Goal: Task Accomplishment & Management: Complete application form

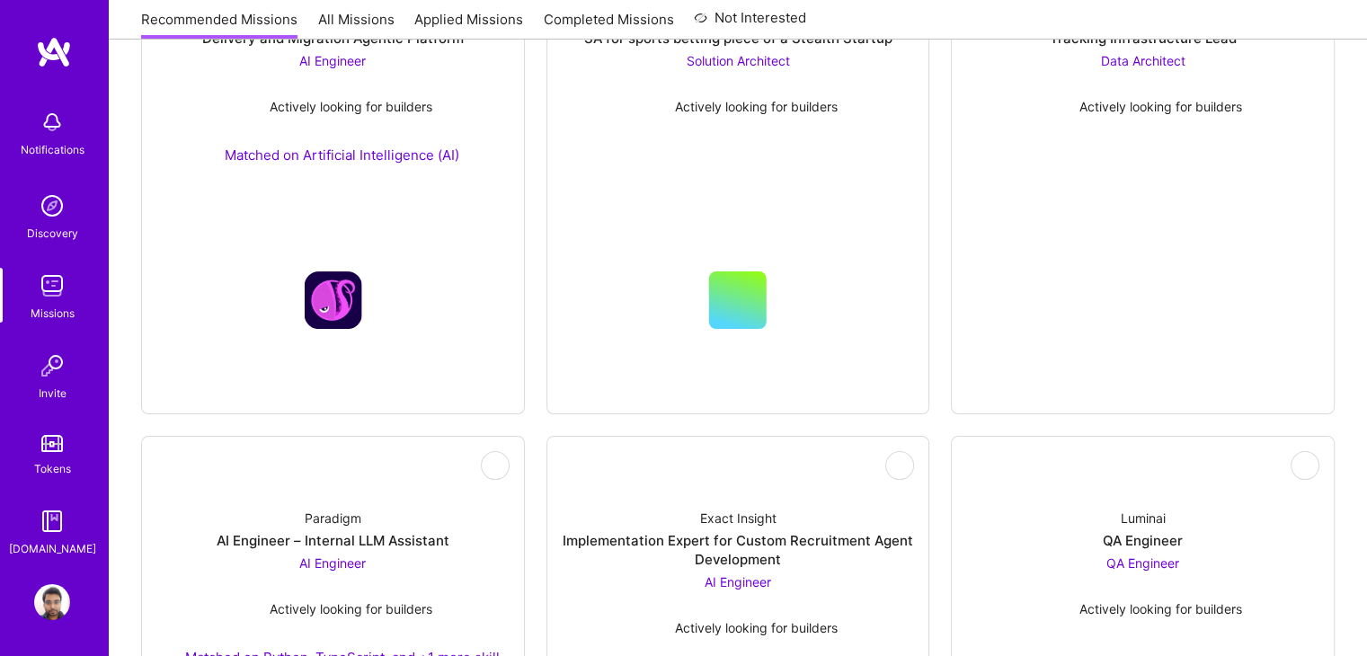
scroll to position [672, 0]
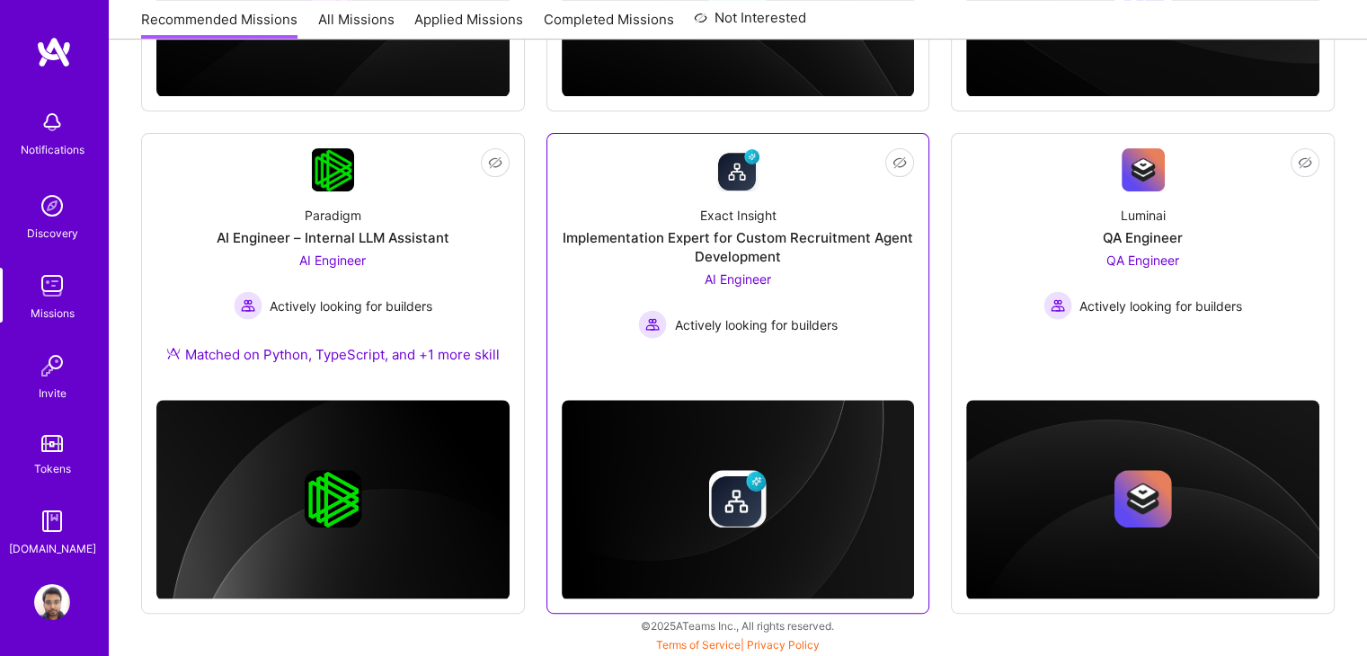
click at [866, 284] on div "Exact Insight Implementation Expert for Custom Recruitment Agent Development AI…" at bounding box center [738, 264] width 353 height 147
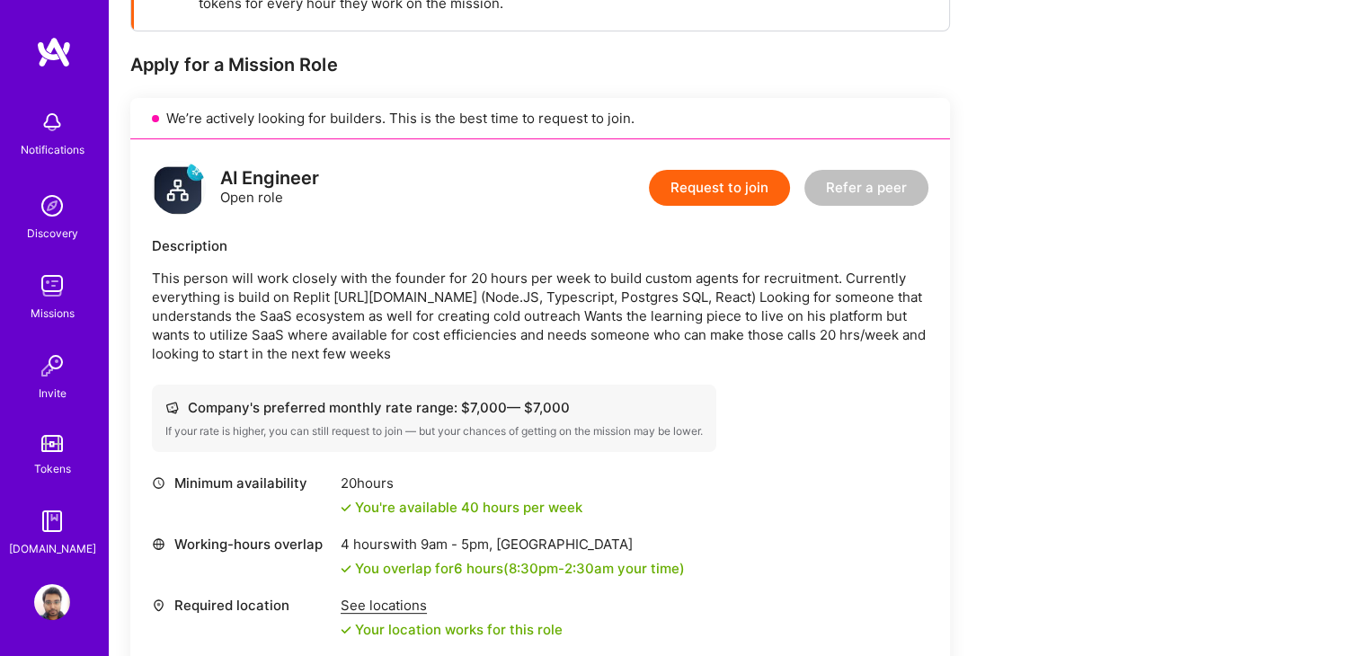
scroll to position [325, 0]
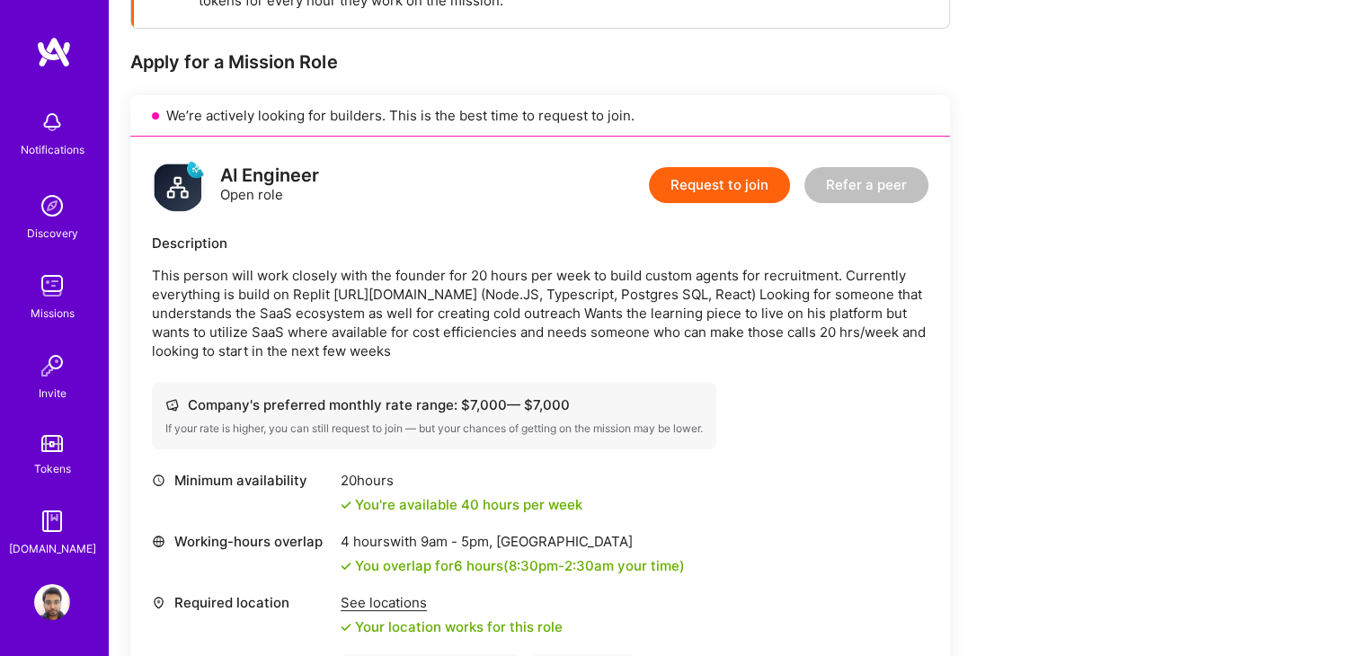
drag, startPoint x: 698, startPoint y: 199, endPoint x: 741, endPoint y: 266, distance: 79.5
click at [741, 266] on div "AI Engineer Open role Request to join Refer a peer Description This person will…" at bounding box center [540, 454] width 820 height 634
click at [741, 266] on p "This person will work closely with the founder for 20 hours per week to build c…" at bounding box center [540, 313] width 777 height 94
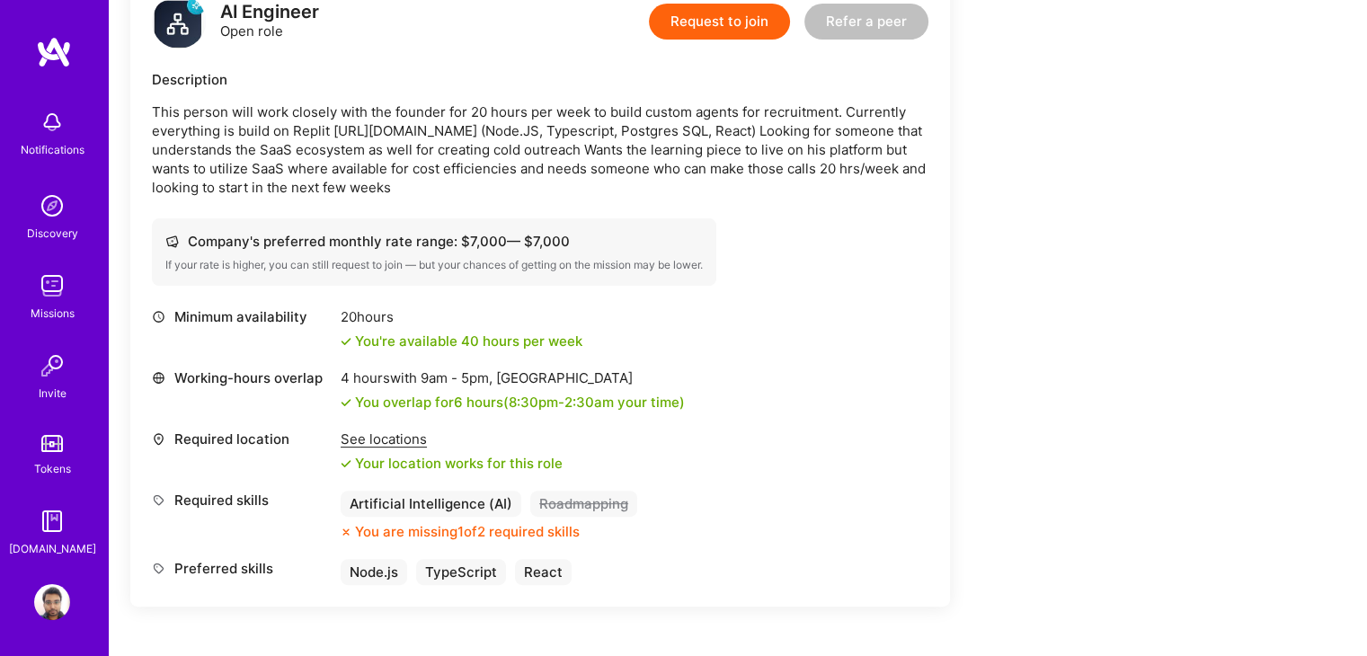
scroll to position [377, 0]
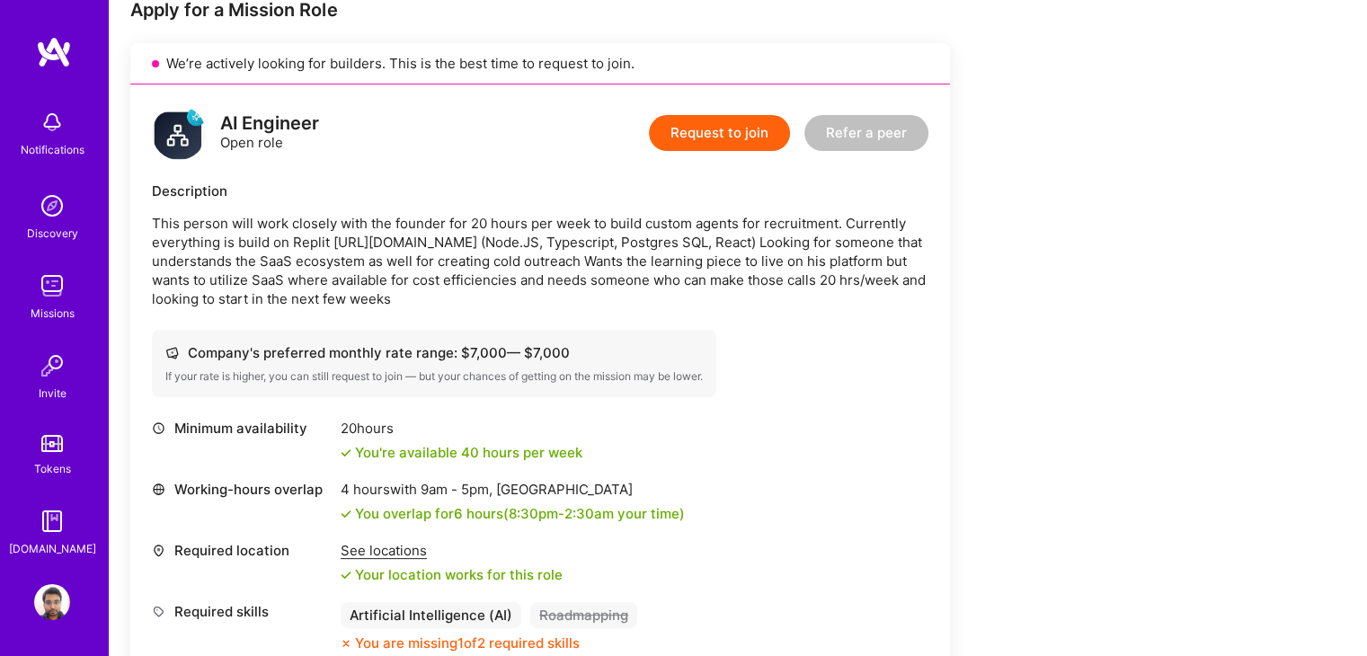
click at [755, 139] on button "Request to join" at bounding box center [719, 133] width 141 height 36
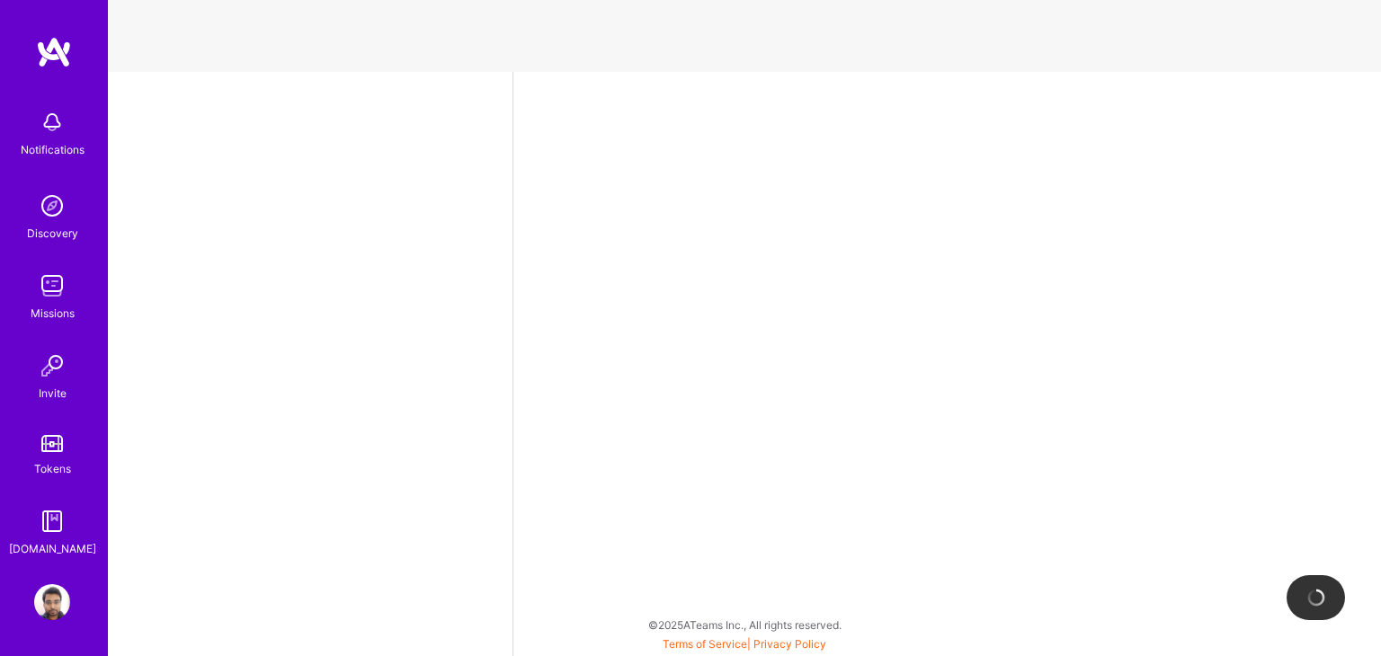
select select "IN"
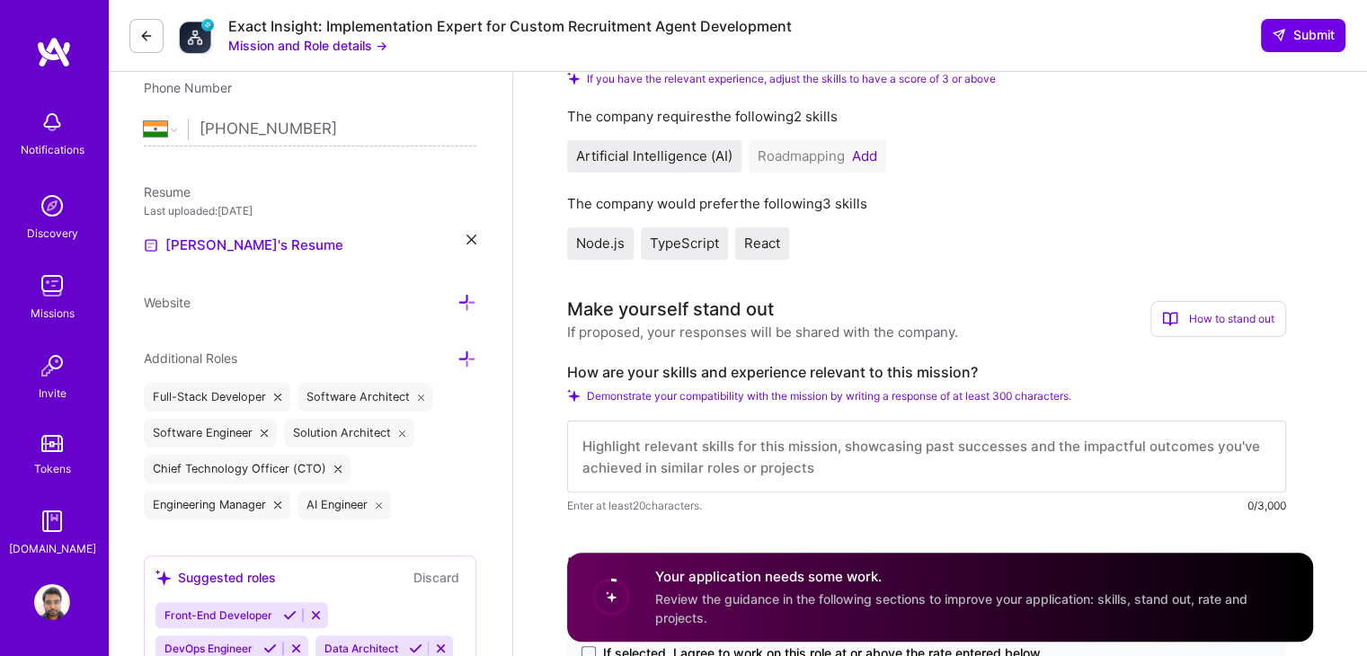
scroll to position [385, 0]
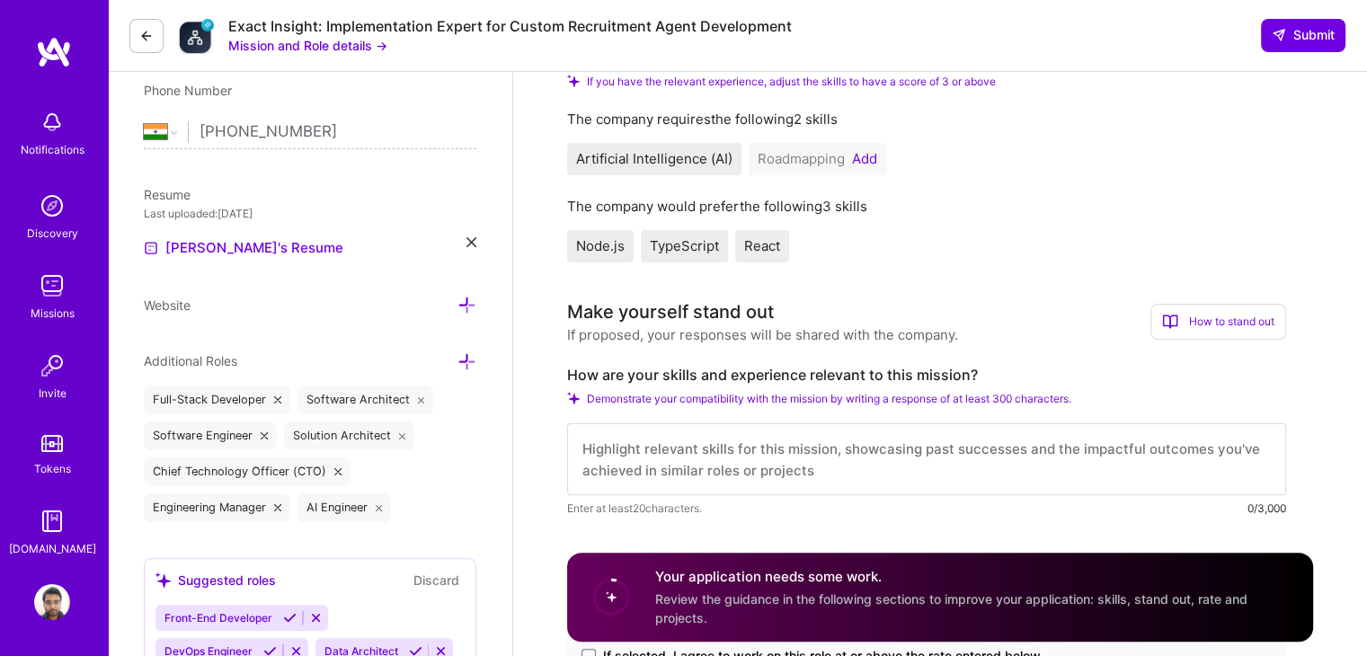
click at [872, 156] on button "Add" at bounding box center [864, 159] width 25 height 14
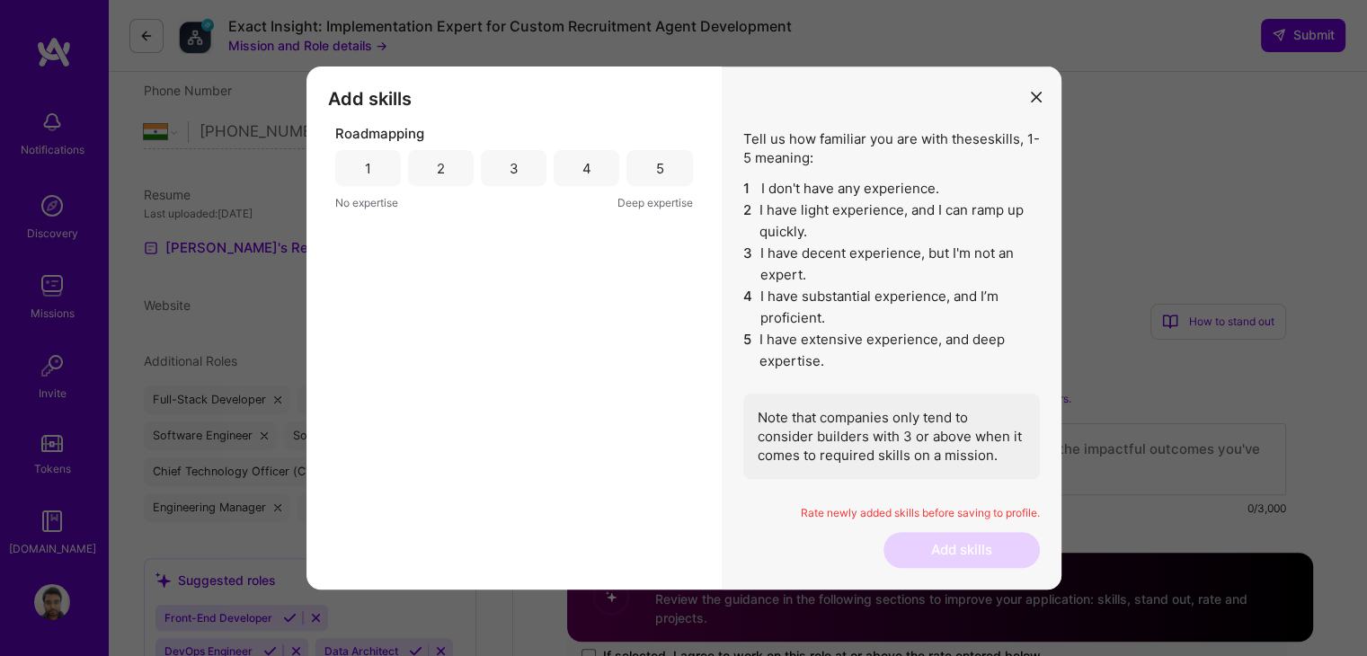
click at [596, 166] on div "4" at bounding box center [587, 168] width 66 height 36
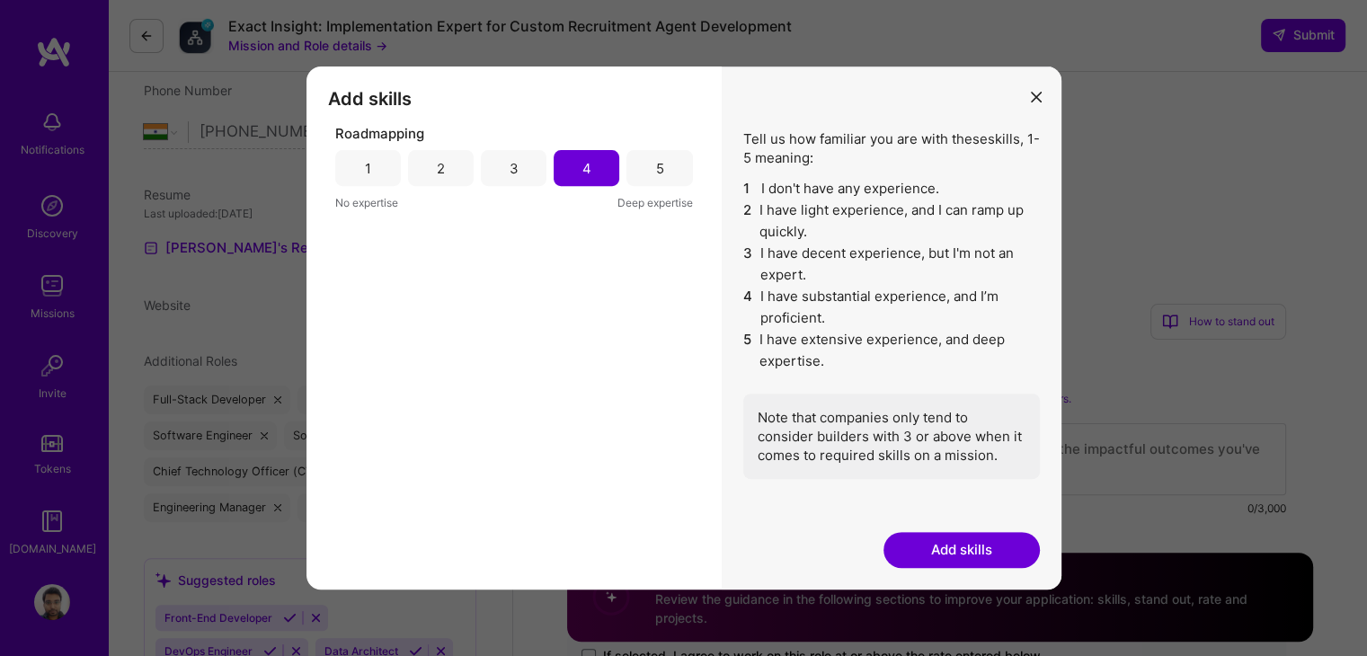
click at [985, 555] on button "Add skills" at bounding box center [961, 550] width 156 height 36
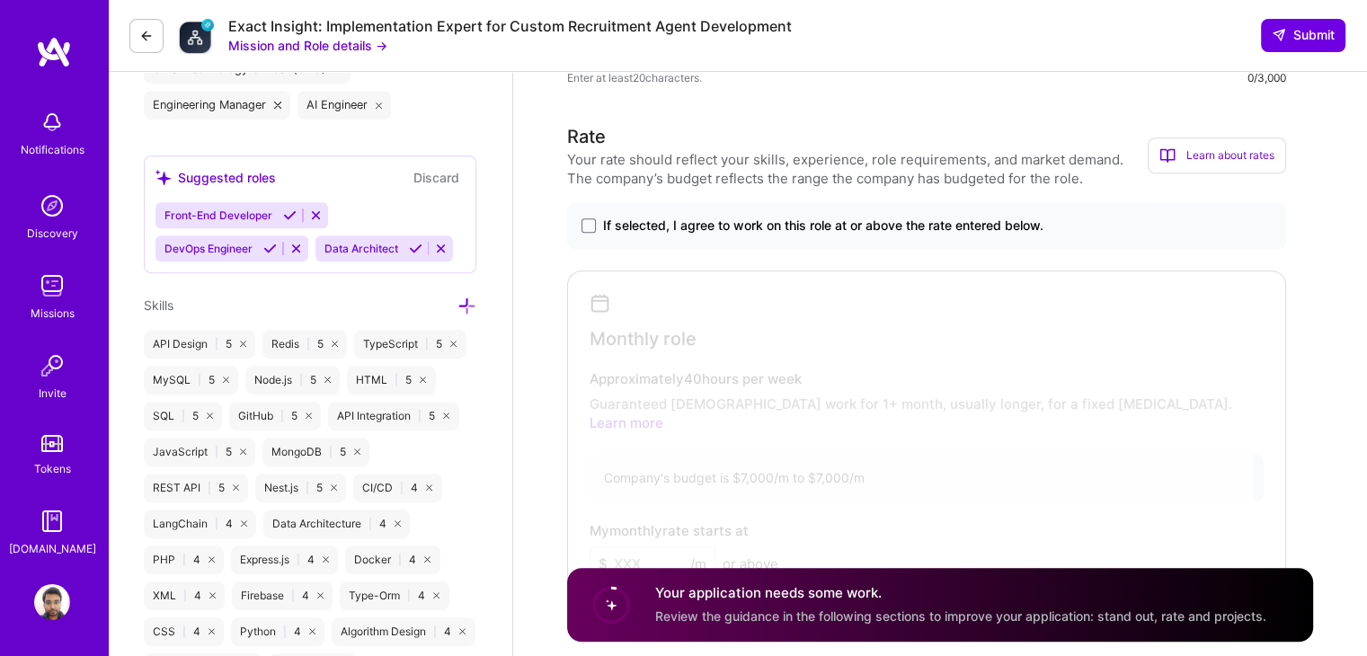
scroll to position [791, 0]
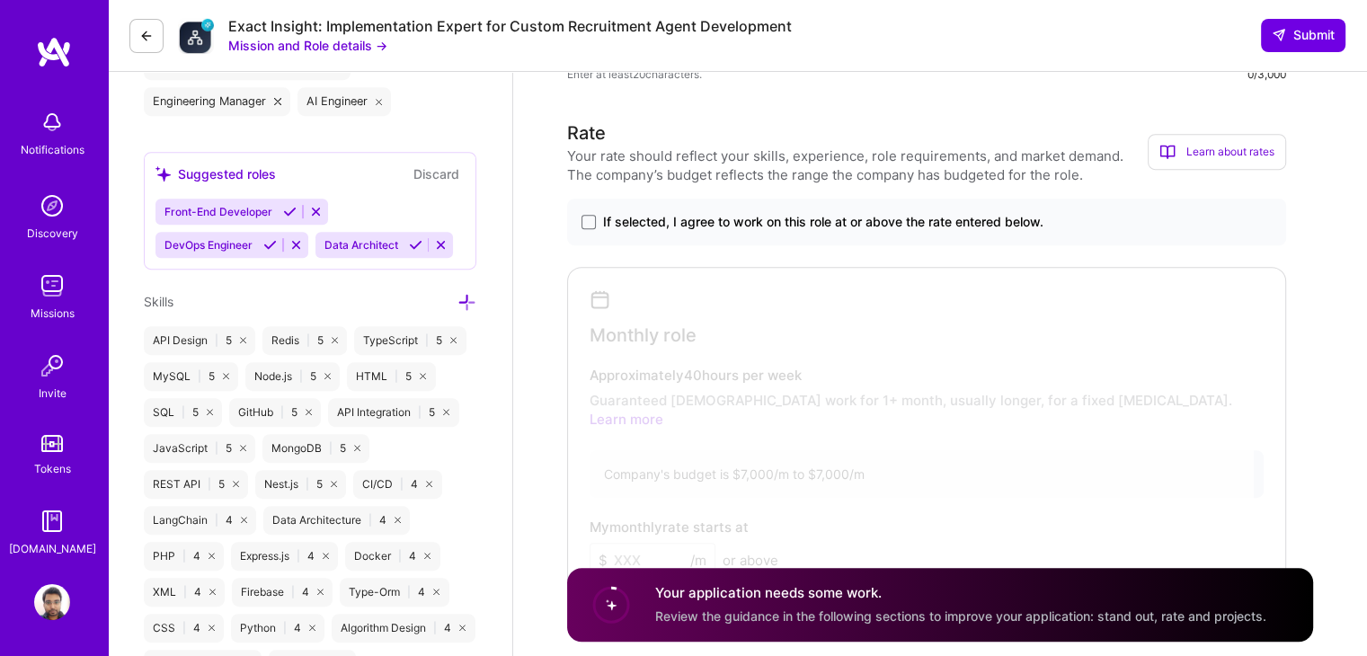
click at [1032, 218] on span "If selected, I agree to work on this role at or above the rate entered below." at bounding box center [823, 222] width 440 height 18
click at [0, 0] on input "If selected, I agree to work on this role at or above the rate entered below." at bounding box center [0, 0] width 0 height 0
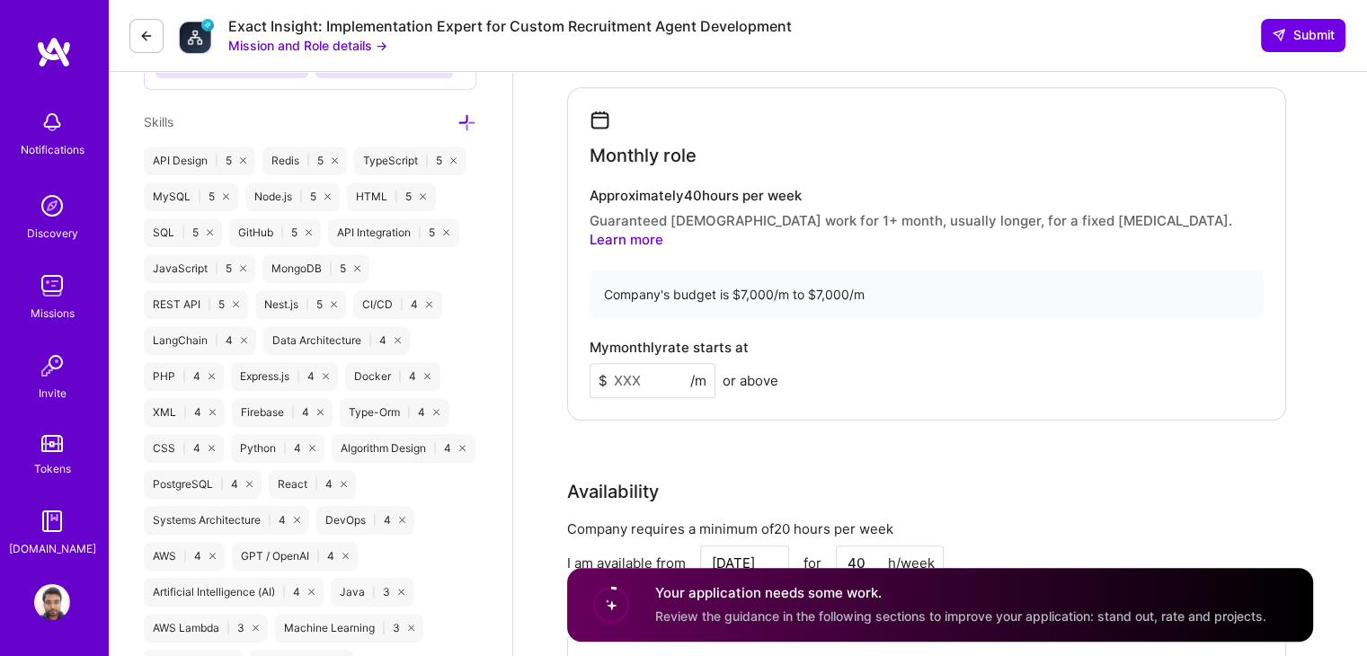
scroll to position [974, 0]
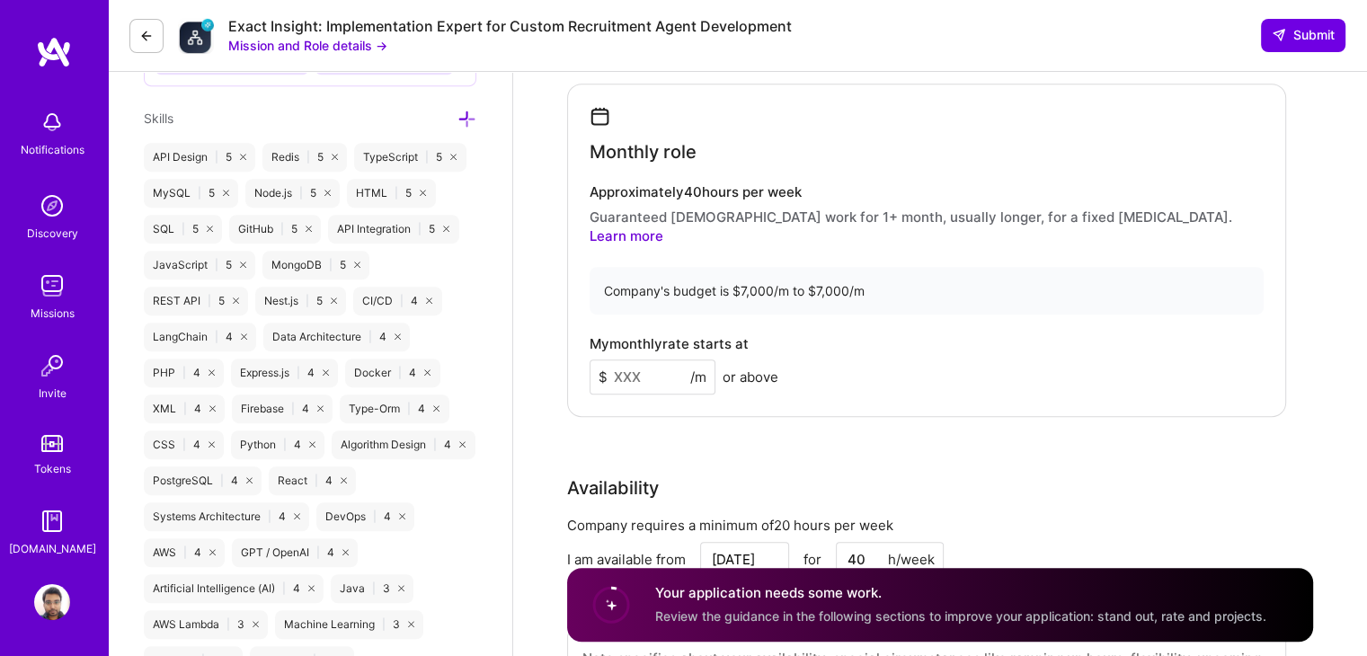
click at [677, 360] on input at bounding box center [653, 377] width 126 height 35
type input "7000"
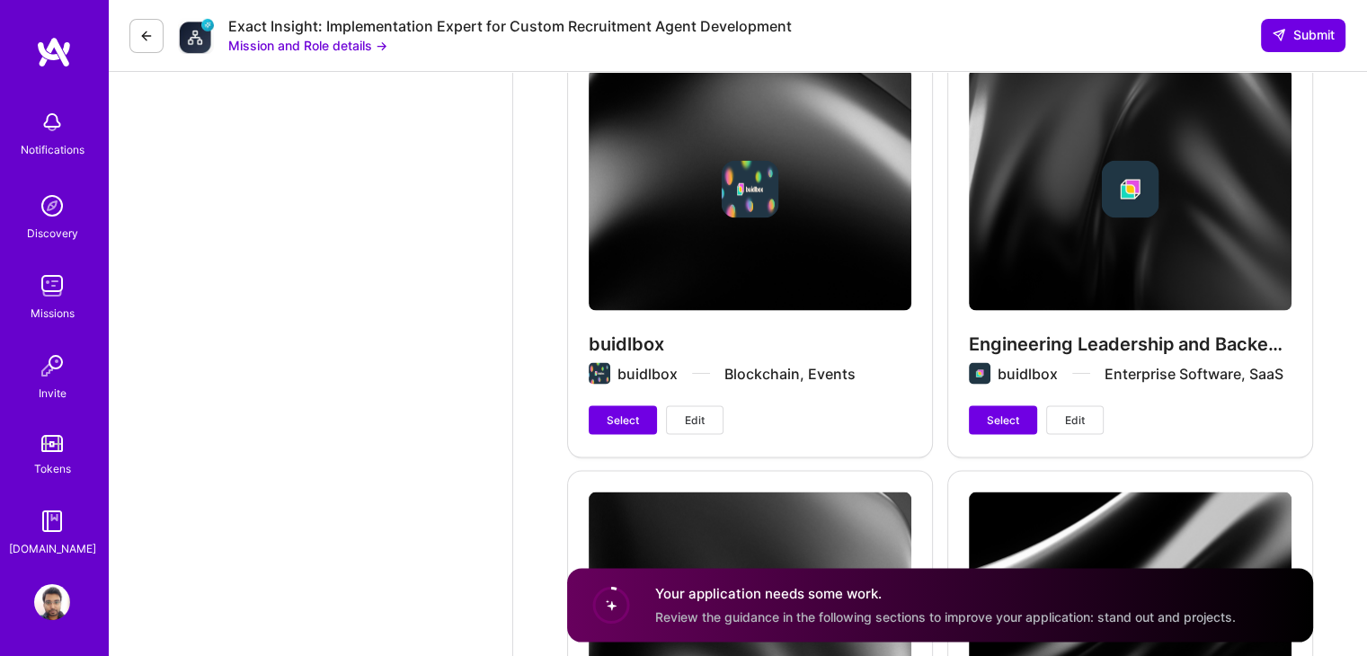
scroll to position [3433, 0]
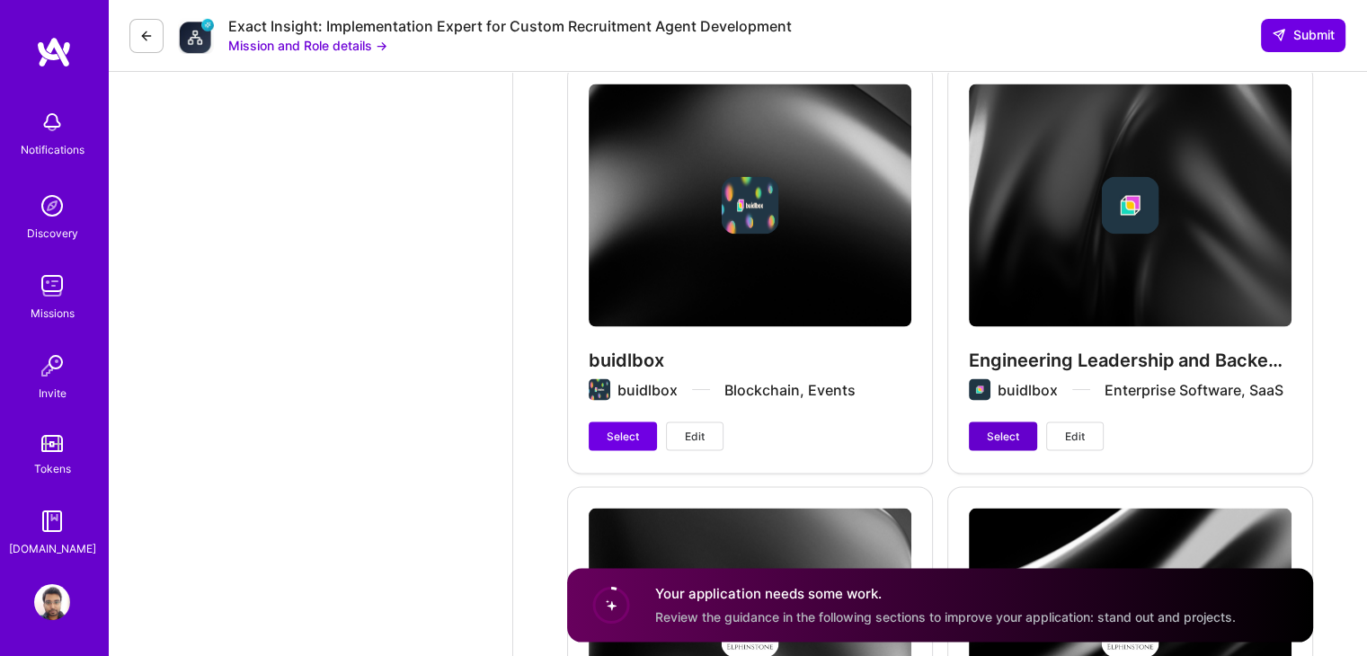
click at [987, 429] on span "Select" at bounding box center [1003, 437] width 32 height 16
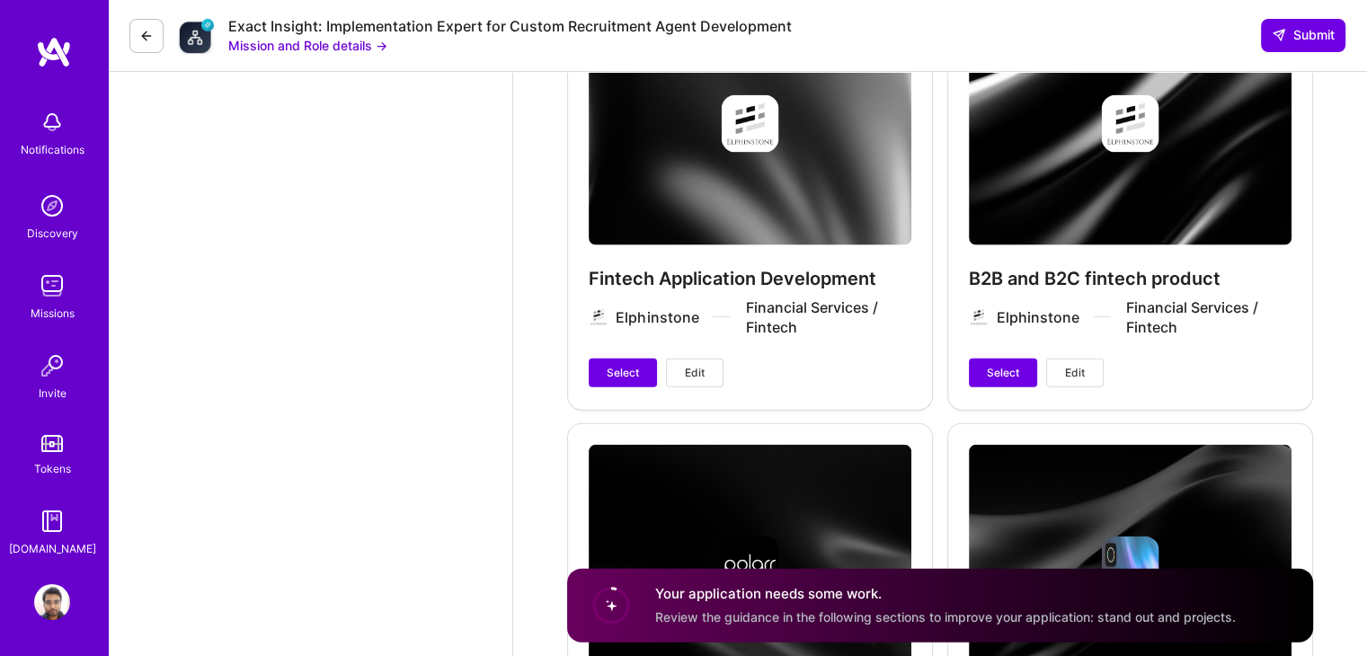
scroll to position [3946, 0]
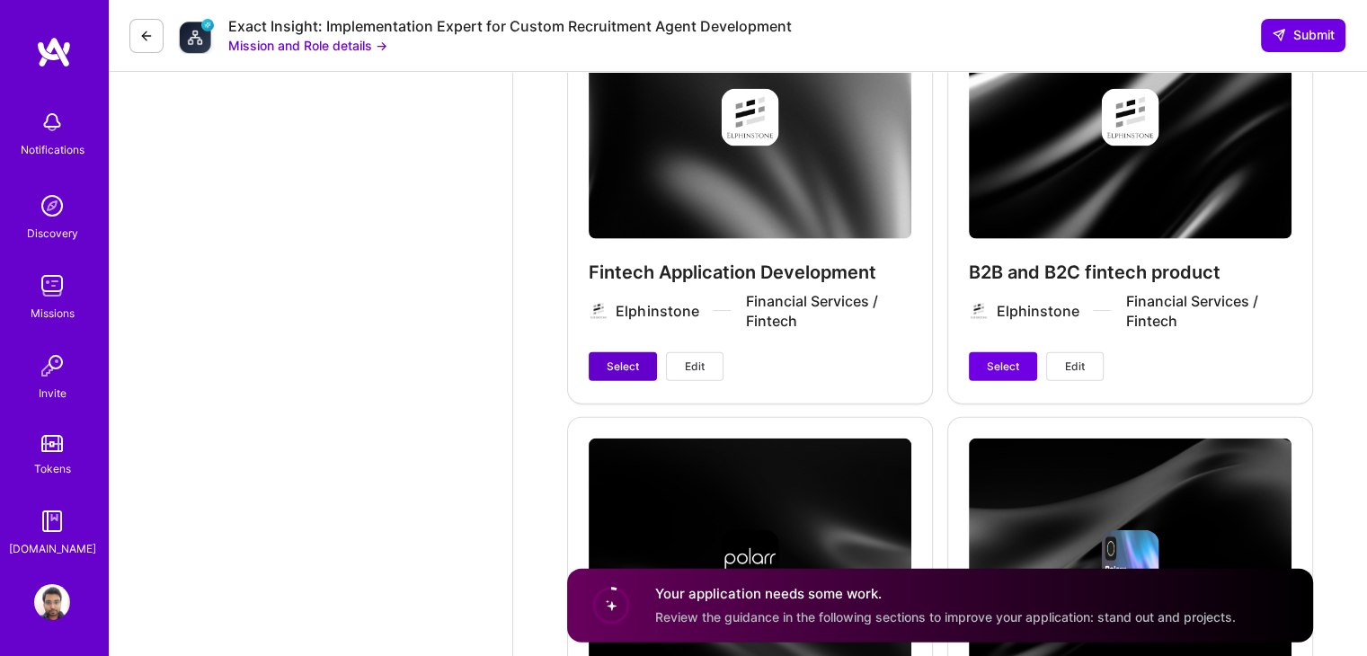
click at [615, 359] on span "Select" at bounding box center [623, 367] width 32 height 16
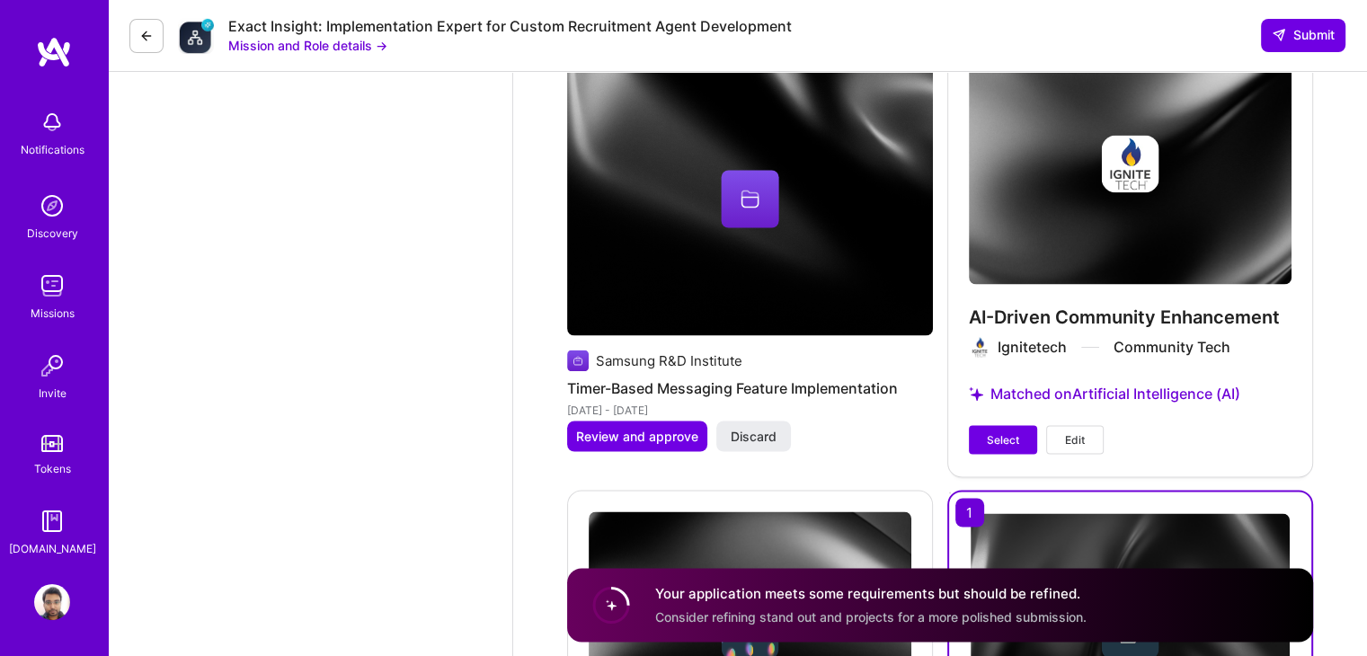
scroll to position [3016, 0]
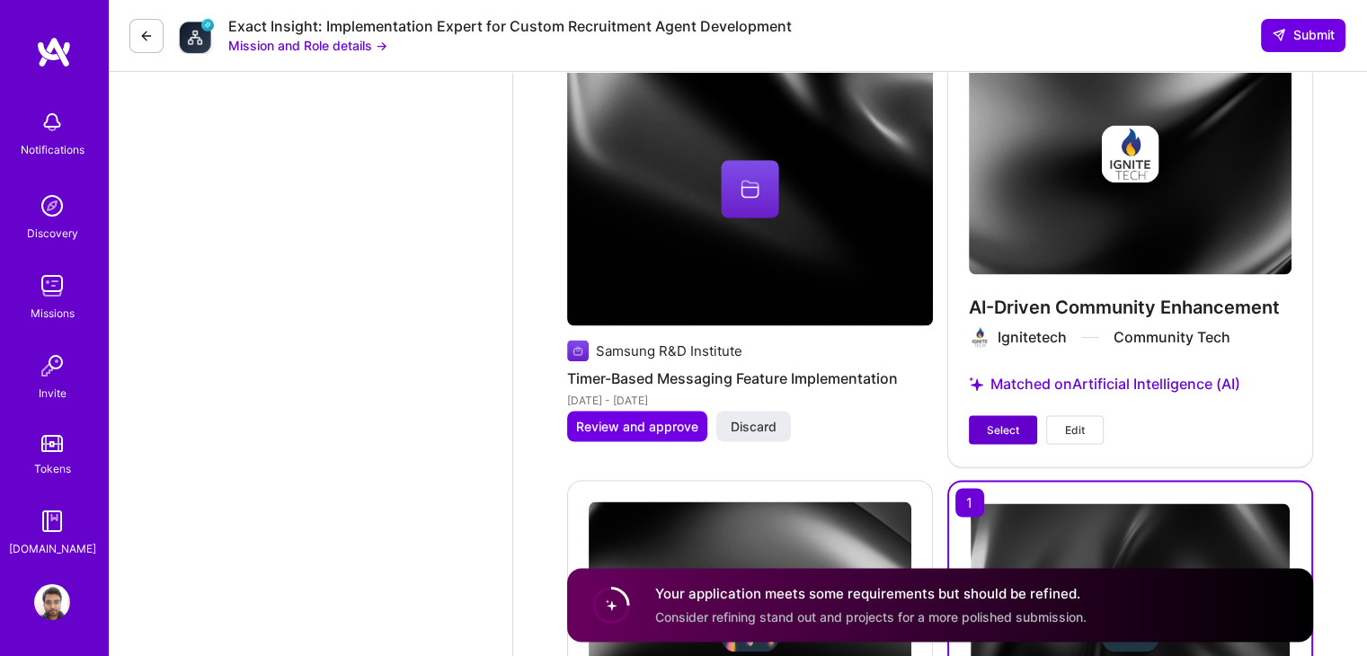
click at [1009, 422] on span "Select" at bounding box center [1003, 430] width 32 height 16
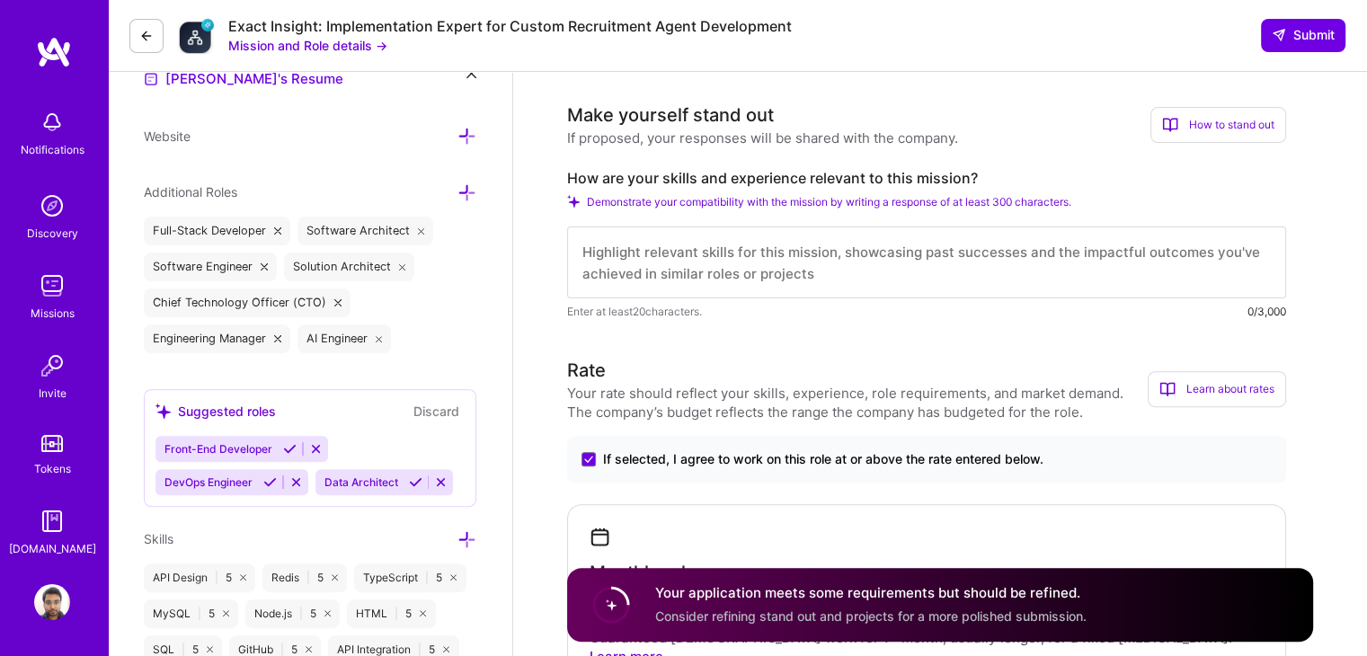
scroll to position [0, 0]
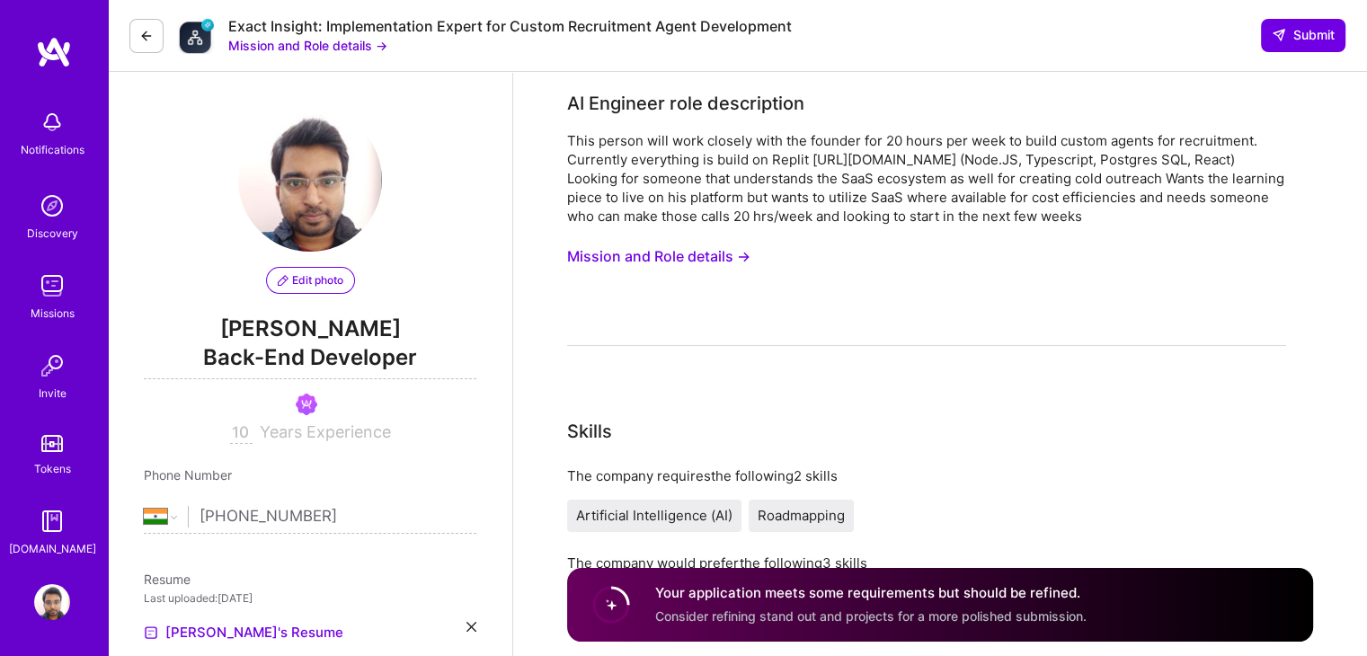
click at [673, 256] on button "Mission and Role details →" at bounding box center [658, 256] width 183 height 33
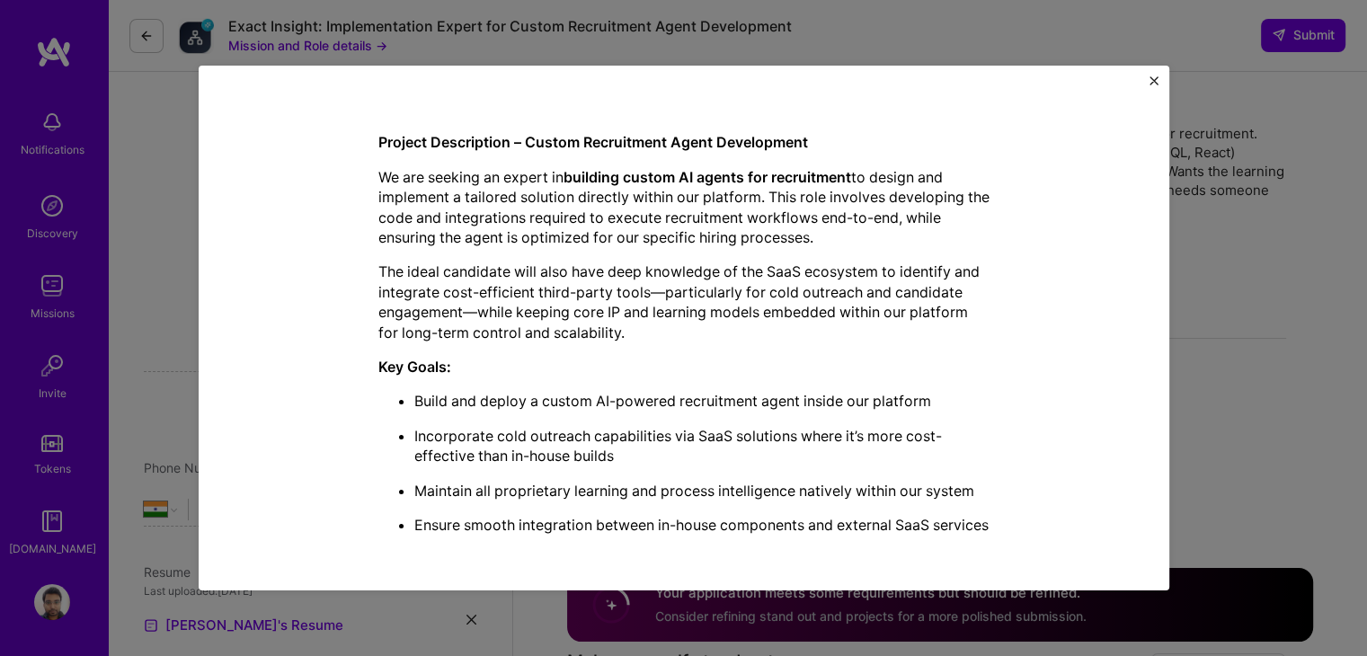
scroll to position [13, 0]
click at [1276, 272] on div "Mission Description and Role Details AI Engineer role description This person w…" at bounding box center [683, 328] width 1367 height 656
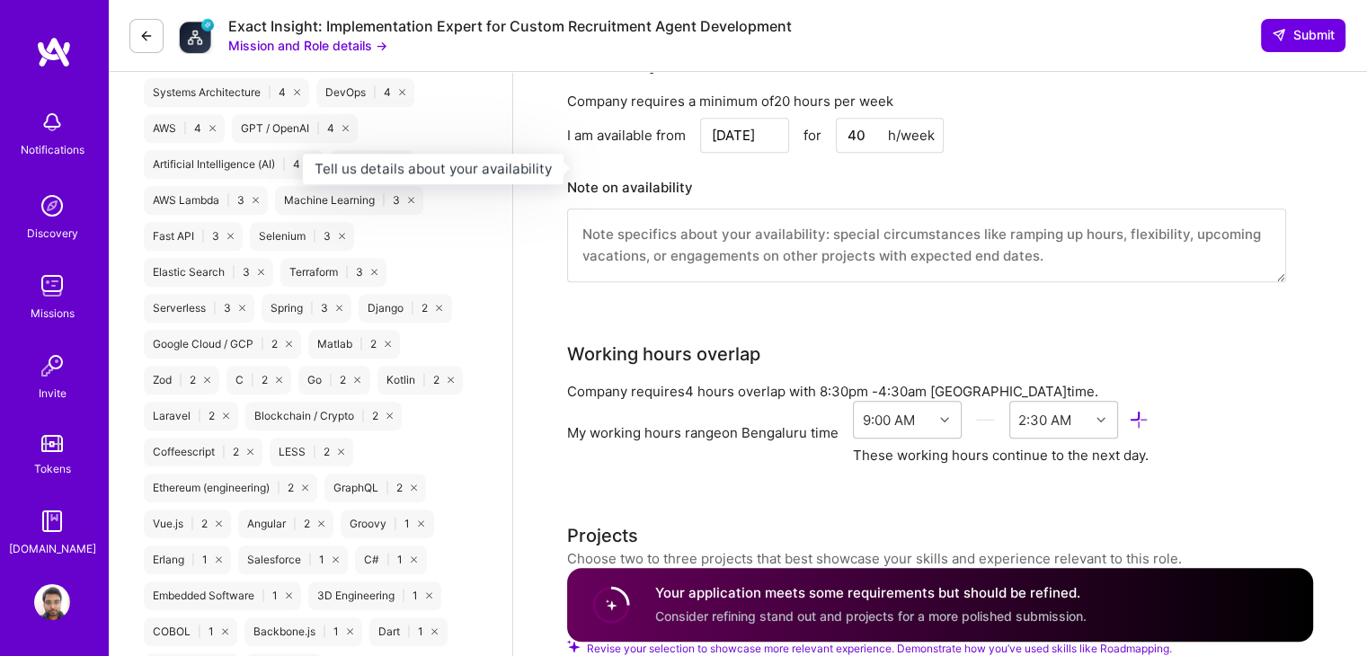
scroll to position [1398, 0]
